Goal: Information Seeking & Learning: Learn about a topic

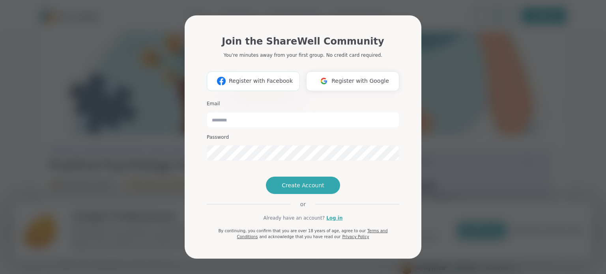
click at [227, 75] on img at bounding box center [221, 81] width 15 height 15
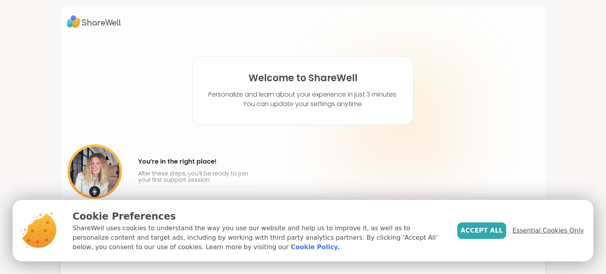
click at [571, 228] on span "Essential Cookies Only" at bounding box center [548, 230] width 71 height 9
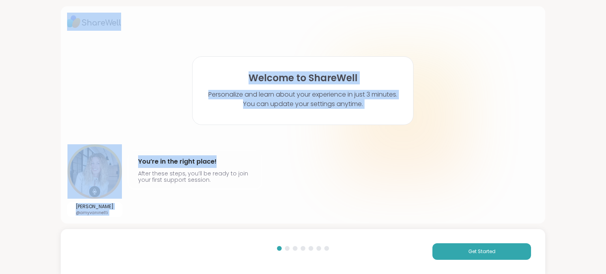
drag, startPoint x: 606, startPoint y: 15, endPoint x: 606, endPoint y: 58, distance: 42.6
click at [606, 58] on div "Welcome to ShareWell Personalize and learn about your experience in just 3 minu…" at bounding box center [303, 137] width 606 height 274
click at [511, 109] on div "Welcome to ShareWell Personalize and learn about your experience in just 3 minu…" at bounding box center [303, 127] width 472 height 180
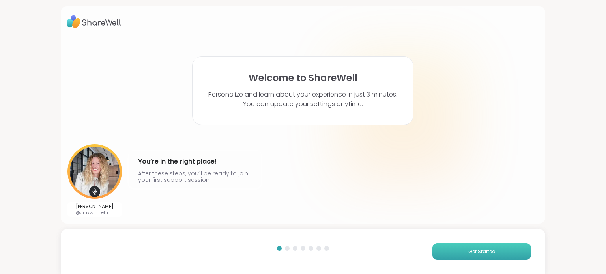
click at [493, 256] on button "Get Started" at bounding box center [482, 252] width 99 height 17
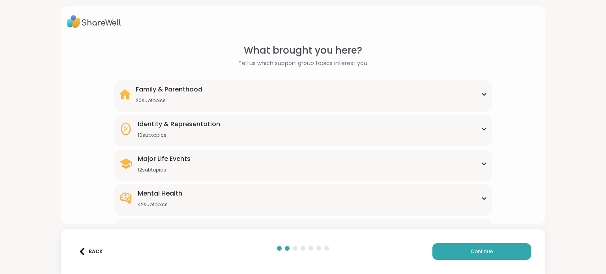
click at [472, 195] on div "Mental Health 42 subtopics" at bounding box center [303, 198] width 368 height 19
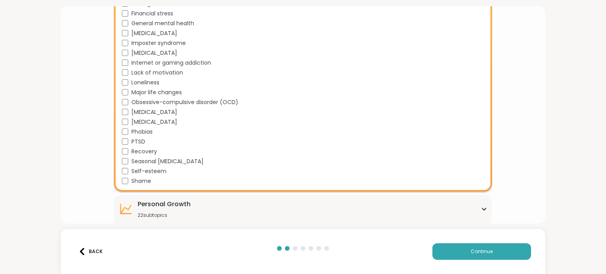
scroll to position [423, 0]
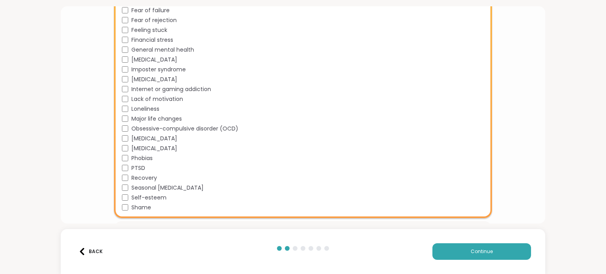
scroll to position [392, 0]
click at [452, 253] on button "Continue" at bounding box center [482, 252] width 99 height 17
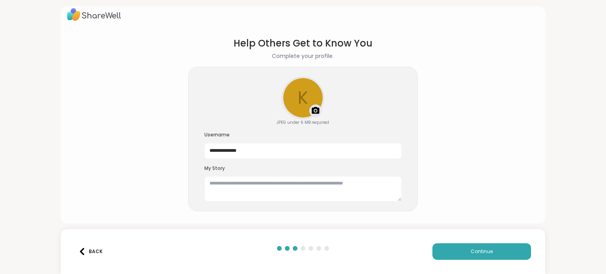
click at [84, 257] on button "Back" at bounding box center [91, 252] width 32 height 17
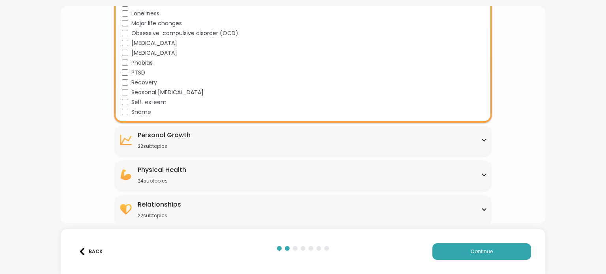
scroll to position [491, 0]
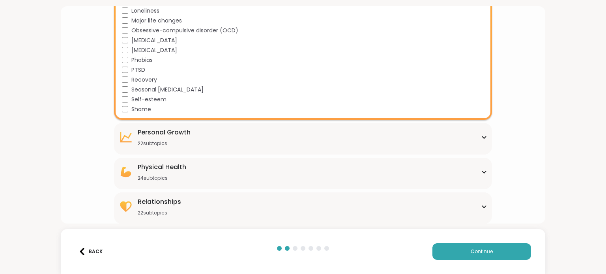
click at [244, 142] on div "[MEDICAL_DATA] 22 subtopics" at bounding box center [303, 137] width 368 height 19
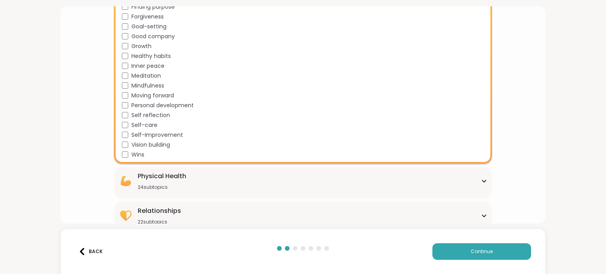
scroll to position [699, 0]
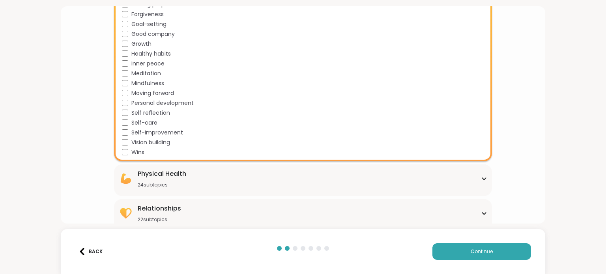
click at [338, 180] on div "Physical Health 24 subtopics" at bounding box center [303, 178] width 368 height 19
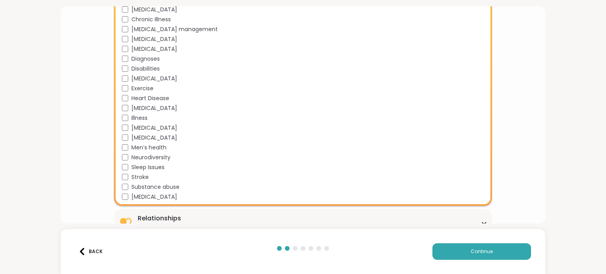
scroll to position [941, 0]
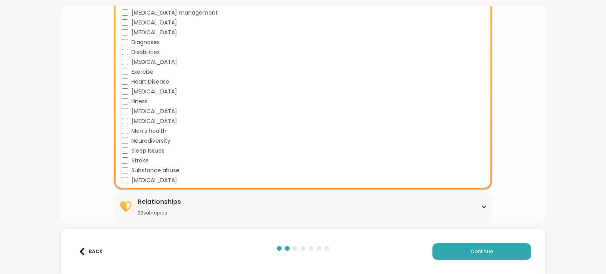
click at [242, 208] on div "Relationships 22 subtopics" at bounding box center [303, 206] width 368 height 19
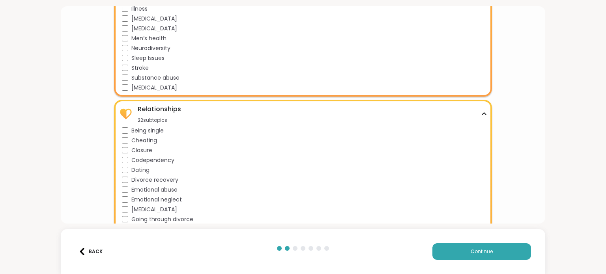
scroll to position [1033, 0]
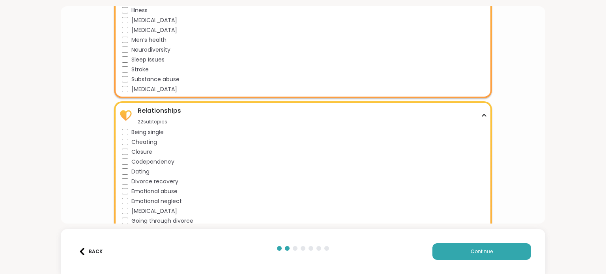
click at [456, 264] on div "Back Continue" at bounding box center [303, 251] width 485 height 45
click at [450, 257] on button "Continue" at bounding box center [482, 252] width 99 height 17
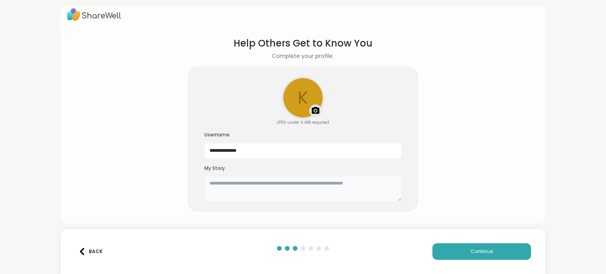
click at [237, 186] on textarea at bounding box center [302, 188] width 197 height 25
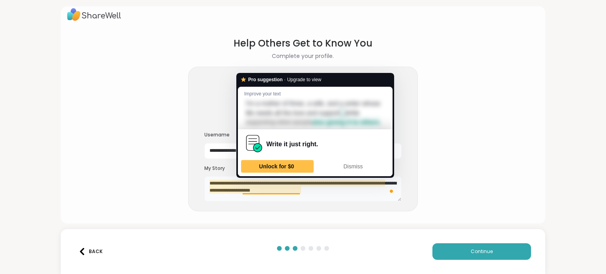
click at [230, 196] on textarea "**********" at bounding box center [302, 188] width 197 height 25
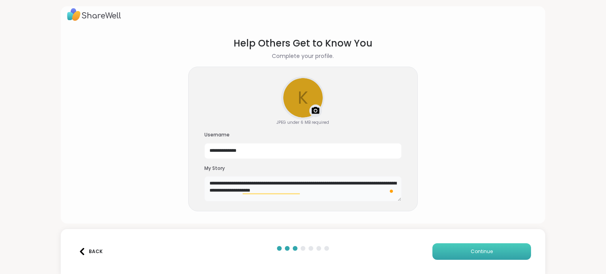
type textarea "**********"
click at [459, 253] on button "Continue" at bounding box center [482, 252] width 99 height 17
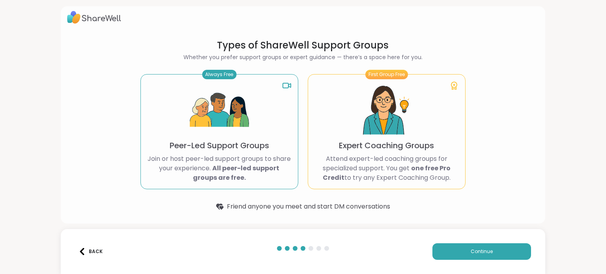
click at [214, 162] on p "Join or host peer-led support groups to share your experience. All peer-led sup…" at bounding box center [219, 168] width 144 height 28
click at [250, 182] on p "Join or host peer-led support groups to share your experience. All peer-led sup…" at bounding box center [219, 168] width 144 height 28
click at [223, 131] on img at bounding box center [219, 110] width 59 height 59
click at [217, 110] on img at bounding box center [219, 110] width 59 height 59
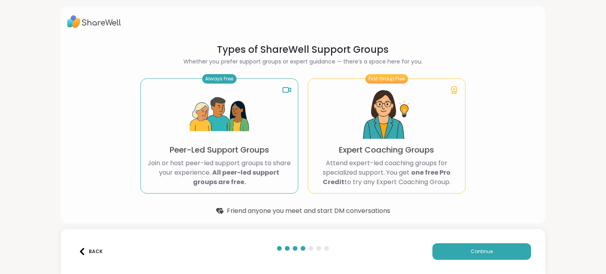
click at [186, 138] on div "Always Free Peer-Led Support Groups Join or host peer-led support groups to sha…" at bounding box center [220, 136] width 158 height 115
click at [182, 159] on p "Join or host peer-led support groups to share your experience. All peer-led sup…" at bounding box center [219, 173] width 144 height 28
click at [182, 156] on div "Always Free Peer-Led Support Groups Join or host peer-led support groups to sha…" at bounding box center [220, 136] width 158 height 115
click at [174, 155] on div "Always Free Peer-Led Support Groups Join or host peer-led support groups to sha…" at bounding box center [220, 136] width 158 height 115
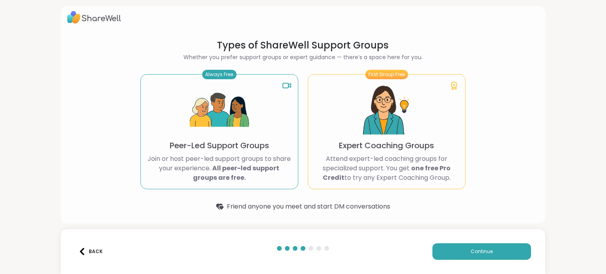
click at [440, 265] on div "Back Continue" at bounding box center [303, 251] width 485 height 45
click at [440, 249] on button "Continue" at bounding box center [482, 252] width 99 height 17
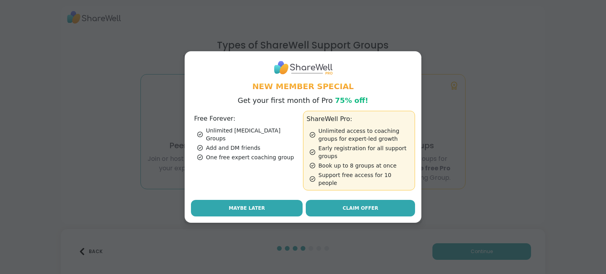
click at [255, 205] on span "Maybe Later" at bounding box center [247, 208] width 36 height 7
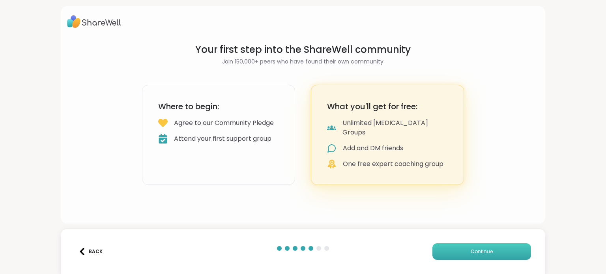
click at [451, 258] on button "Continue" at bounding box center [482, 252] width 99 height 17
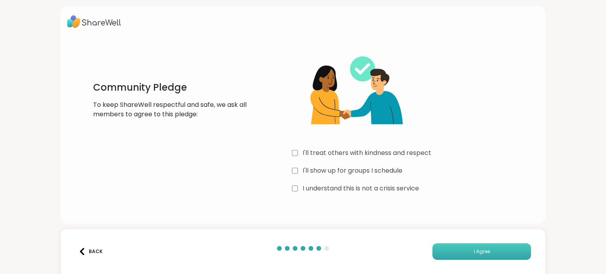
click at [446, 253] on button "I Agree" at bounding box center [482, 252] width 99 height 17
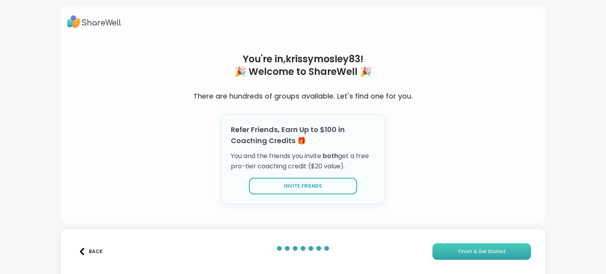
click at [442, 254] on button "Finish & Get Started" at bounding box center [482, 252] width 99 height 17
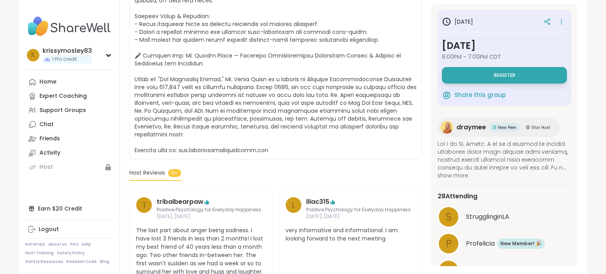
scroll to position [235, 0]
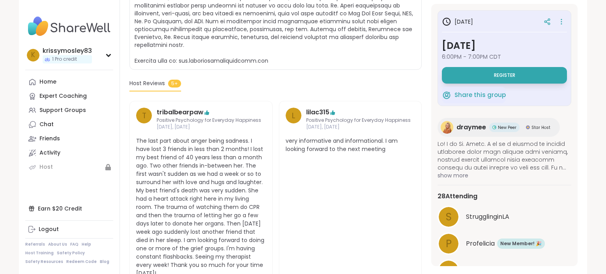
click at [194, 229] on span "The last part about anger being sadness. I have lost 3 friends in less than 2 m…" at bounding box center [201, 207] width 130 height 141
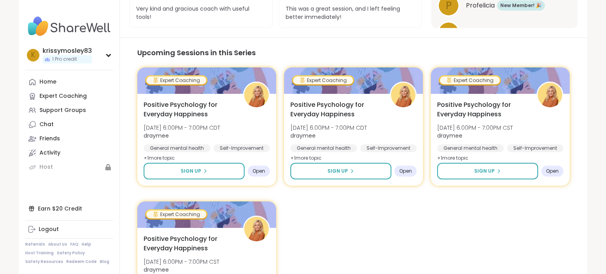
scroll to position [766, 0]
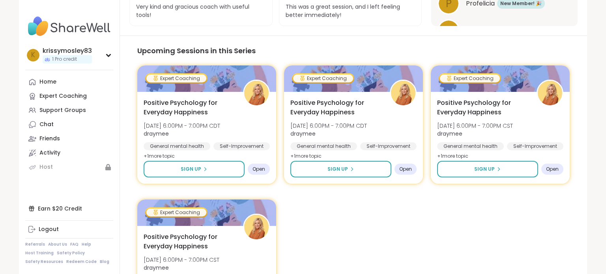
click at [127, 257] on section "Upcoming Sessions in this Series Expert Coaching Positive Psychology for Everyd…" at bounding box center [353, 194] width 467 height 317
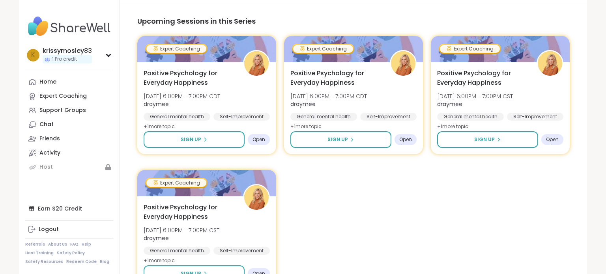
scroll to position [795, 0]
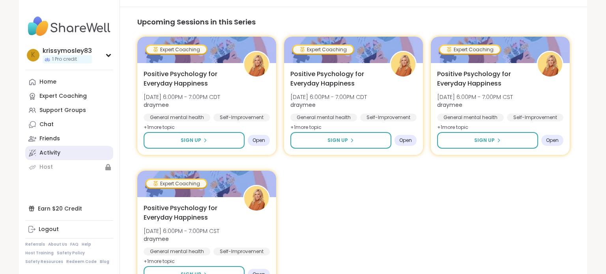
click at [44, 153] on div "Activity" at bounding box center [49, 153] width 21 height 8
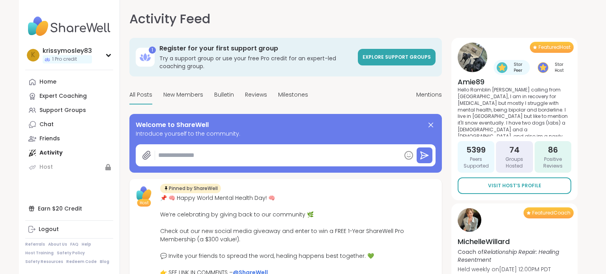
click at [95, 29] on img at bounding box center [69, 27] width 88 height 28
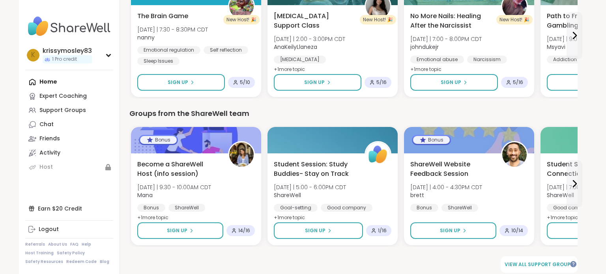
scroll to position [577, 0]
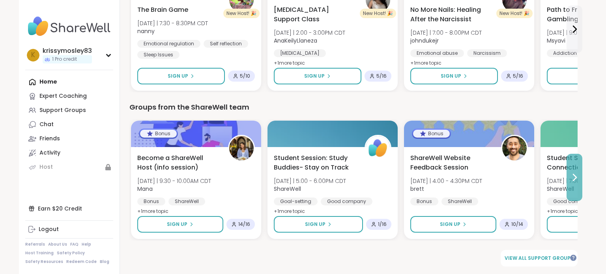
click at [575, 175] on icon at bounding box center [574, 177] width 3 height 6
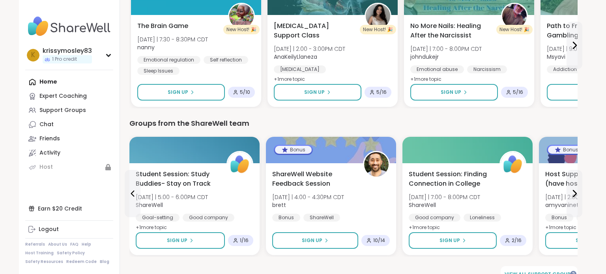
scroll to position [557, 0]
